Goal: Check status: Check status

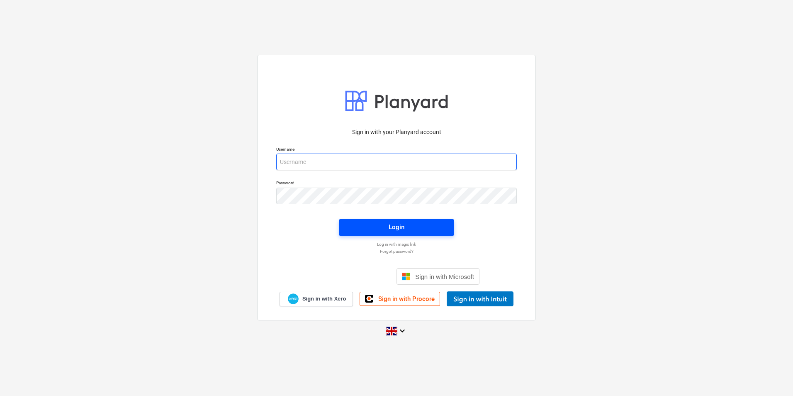
type input "[EMAIL_ADDRESS][DOMAIN_NAME]"
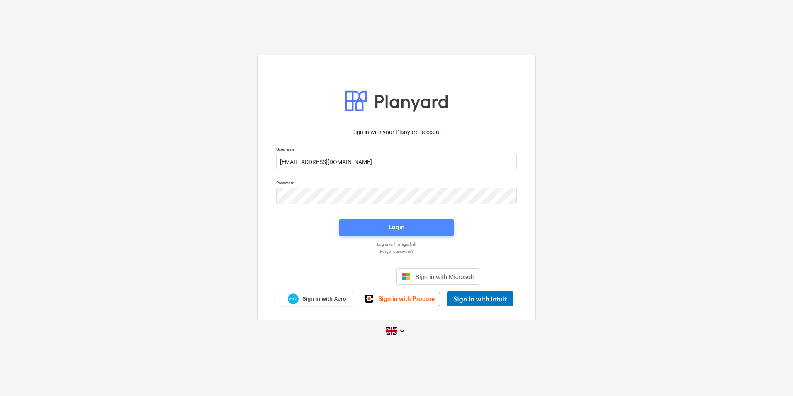
click at [441, 226] on span "Login" at bounding box center [396, 227] width 95 height 11
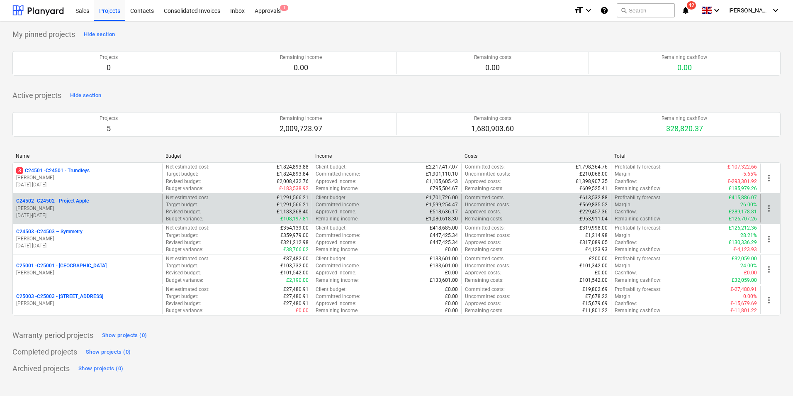
click at [62, 199] on p "C24502 - C24502 - Project Apple" at bounding box center [52, 200] width 73 height 7
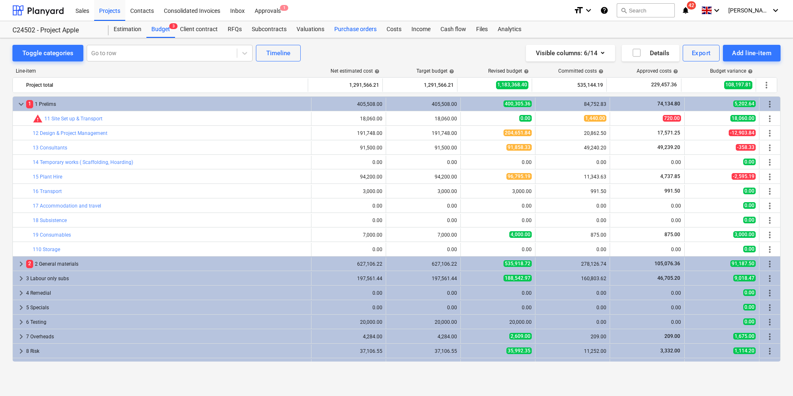
click at [361, 30] on div "Purchase orders" at bounding box center [355, 29] width 52 height 17
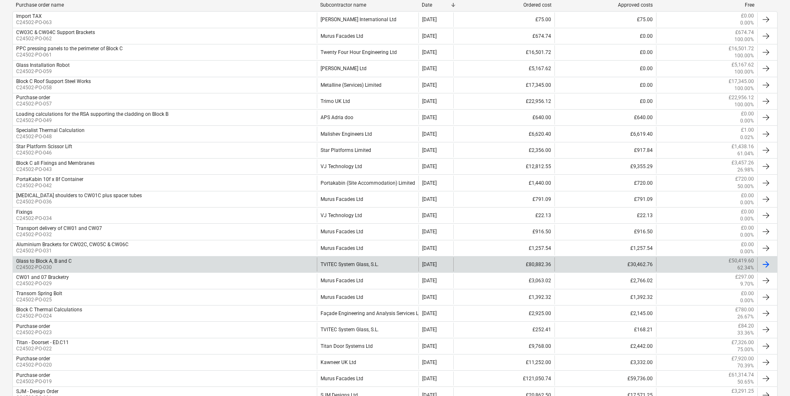
scroll to position [249, 0]
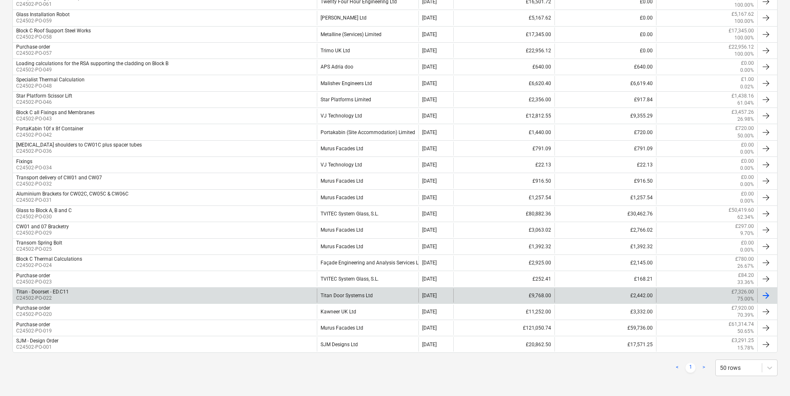
click at [360, 294] on div "Titan Door Systems Ltd" at bounding box center [367, 295] width 101 height 14
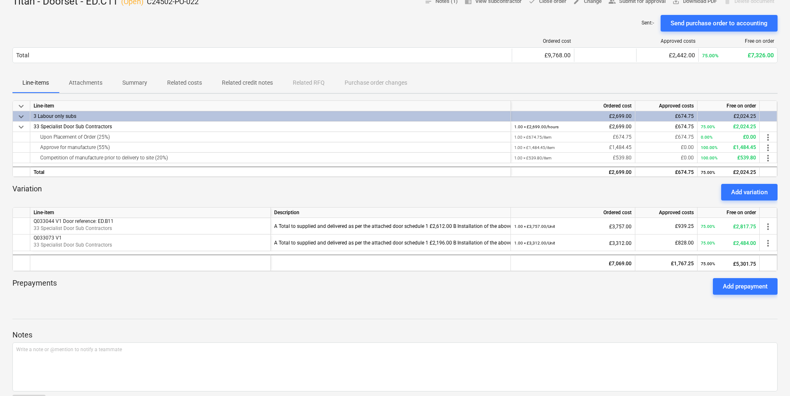
scroll to position [124, 0]
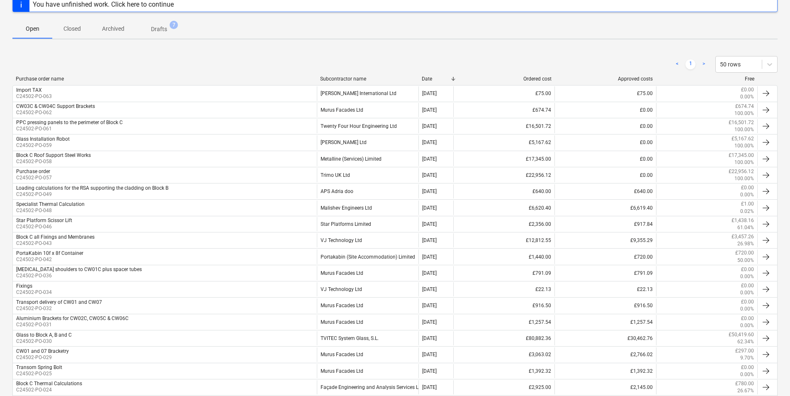
scroll to position [249, 0]
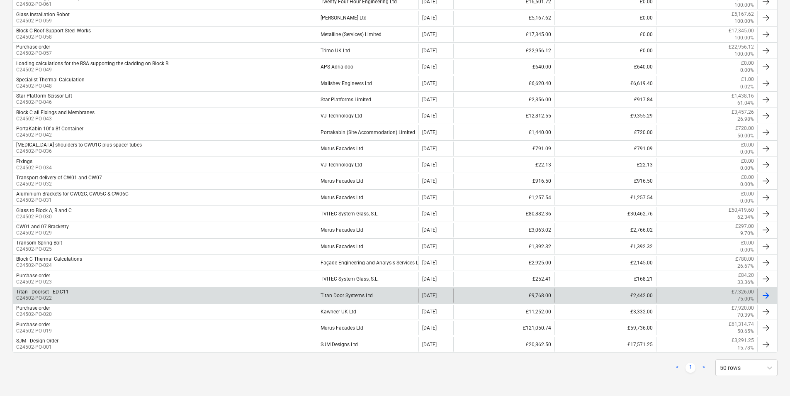
click at [338, 294] on div "Titan Door Systems Ltd" at bounding box center [367, 295] width 101 height 14
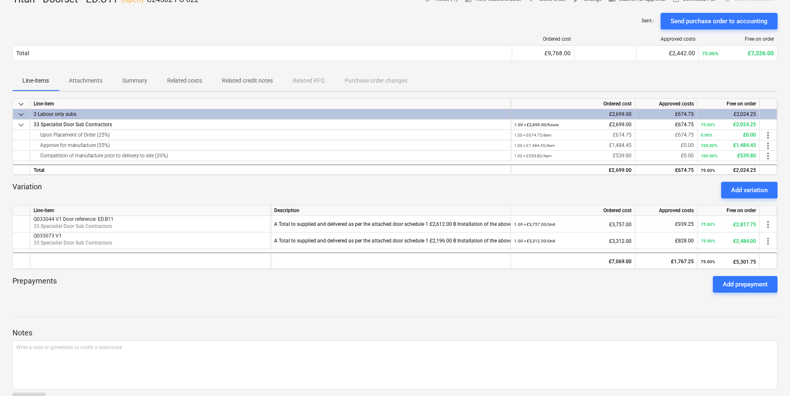
scroll to position [60, 0]
